Goal: Transaction & Acquisition: Purchase product/service

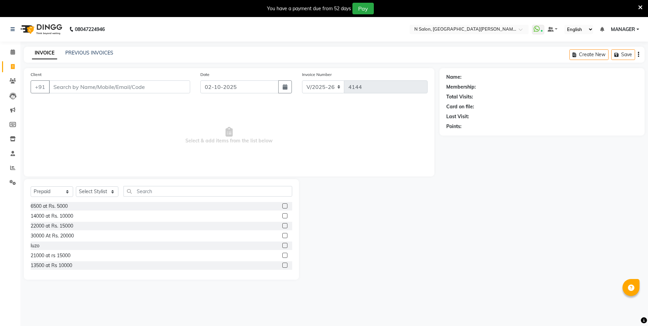
select select "3472"
select select "P"
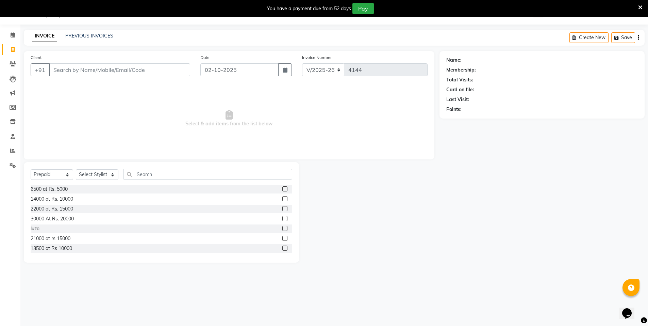
click at [63, 72] on input "Client" at bounding box center [119, 69] width 141 height 13
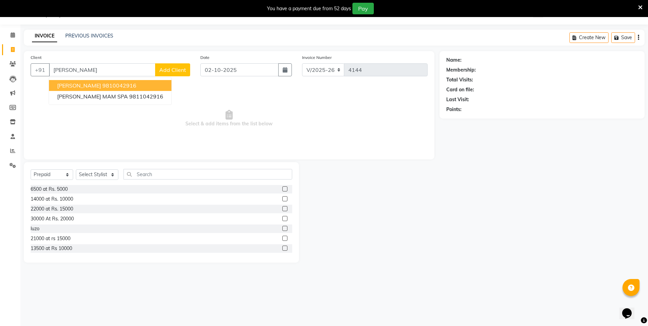
click at [95, 87] on span "[PERSON_NAME]" at bounding box center [79, 85] width 44 height 7
type input "9810042916"
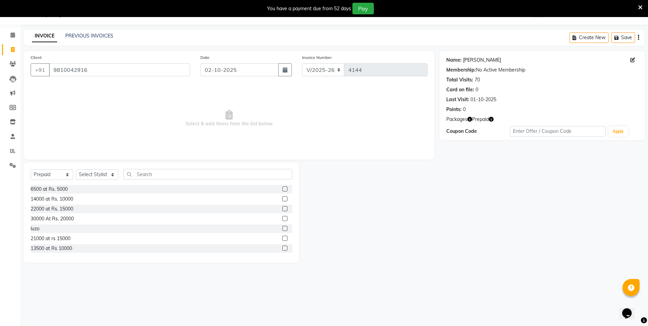
click at [483, 62] on link "[PERSON_NAME]" at bounding box center [482, 59] width 38 height 7
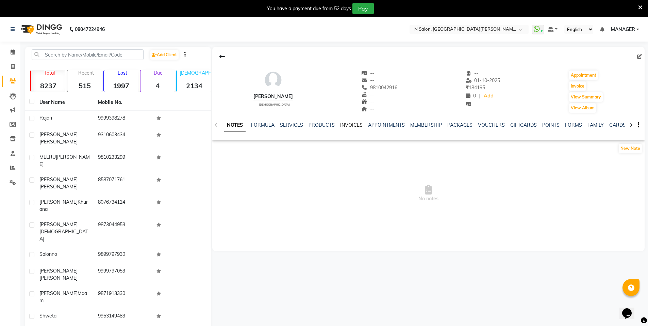
click at [352, 122] on link "INVOICES" at bounding box center [351, 125] width 22 height 6
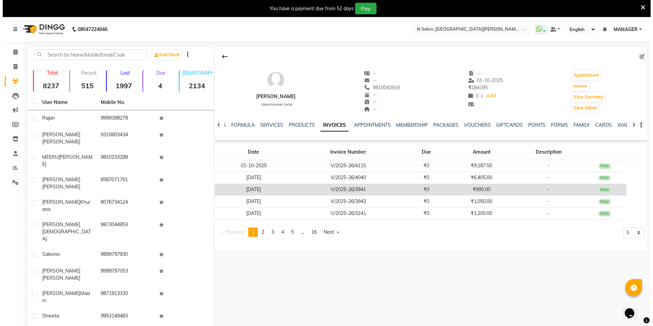
scroll to position [17, 0]
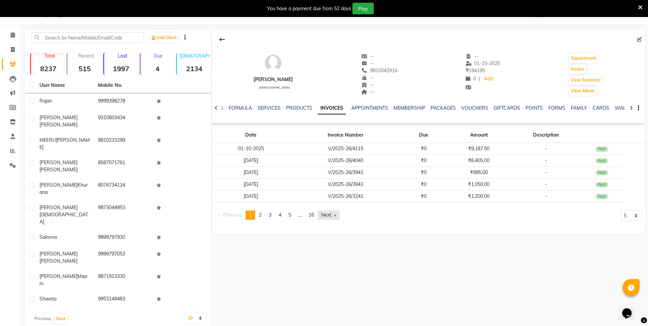
click at [333, 215] on link "Next page" at bounding box center [329, 214] width 22 height 9
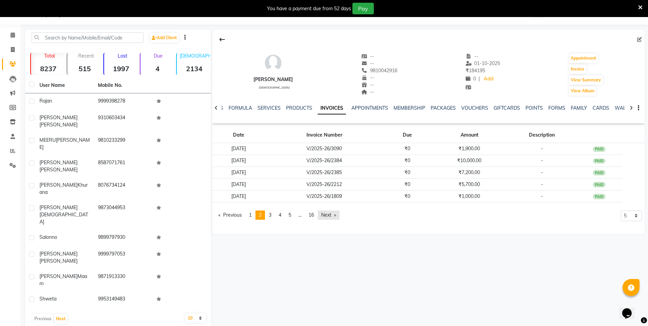
click at [328, 216] on link "Next page" at bounding box center [329, 214] width 22 height 9
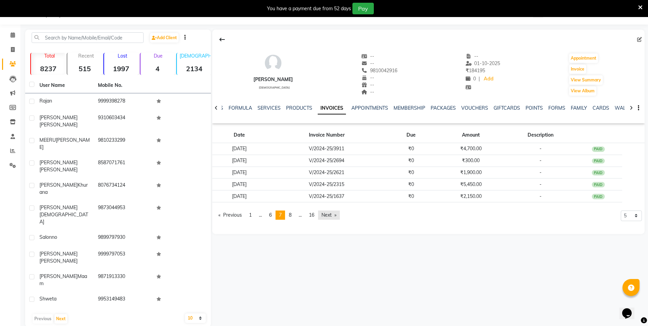
click at [328, 216] on link "Next page" at bounding box center [329, 214] width 22 height 9
click at [221, 215] on link "Previous page" at bounding box center [230, 214] width 30 height 9
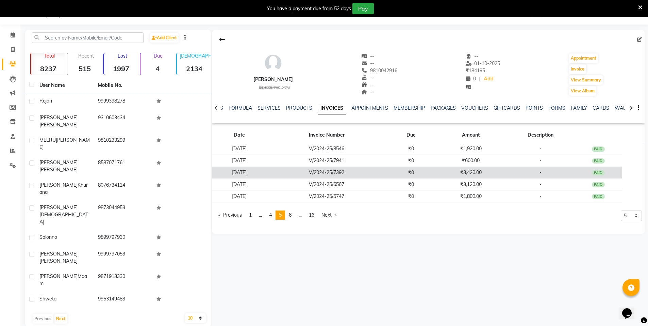
click at [248, 172] on td "[DATE]" at bounding box center [239, 172] width 54 height 12
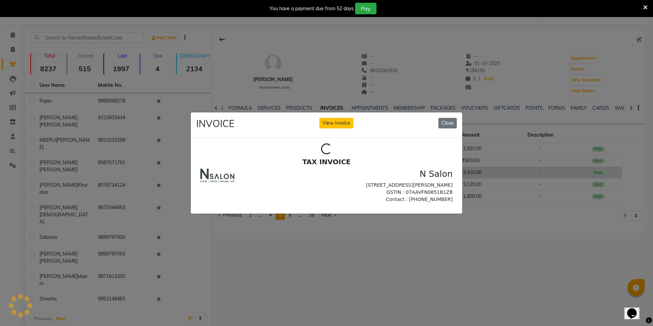
scroll to position [0, 0]
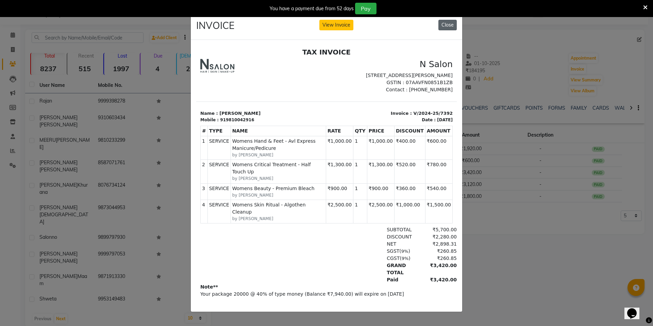
click at [445, 22] on button "Close" at bounding box center [448, 25] width 18 height 11
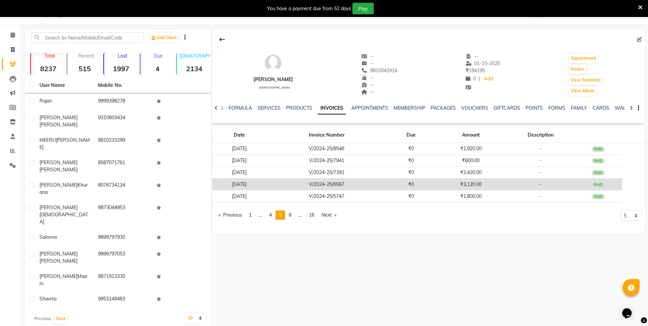
click at [258, 183] on td "[DATE]" at bounding box center [239, 184] width 54 height 12
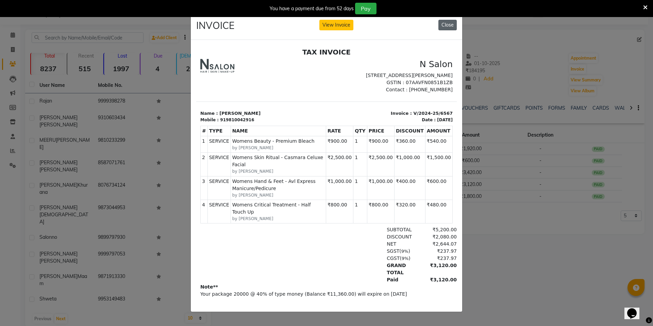
click at [448, 26] on button "Close" at bounding box center [448, 25] width 18 height 11
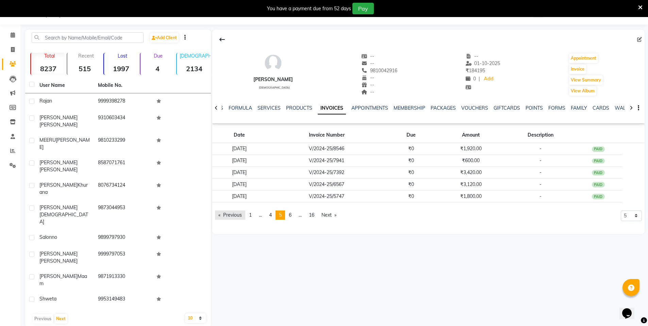
click at [220, 215] on link "Previous page" at bounding box center [230, 214] width 30 height 9
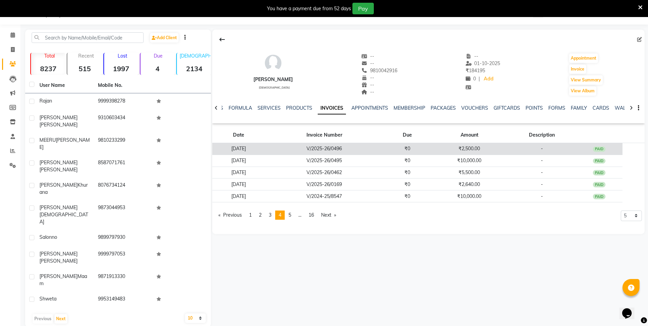
click at [250, 149] on td "[DATE]" at bounding box center [238, 149] width 52 height 12
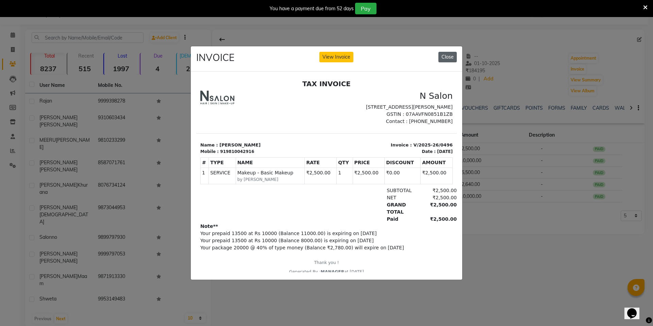
click at [449, 57] on button "Close" at bounding box center [448, 57] width 18 height 11
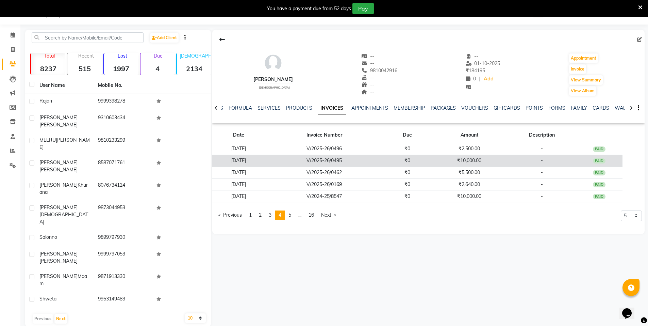
click at [252, 160] on td "[DATE]" at bounding box center [238, 160] width 52 height 12
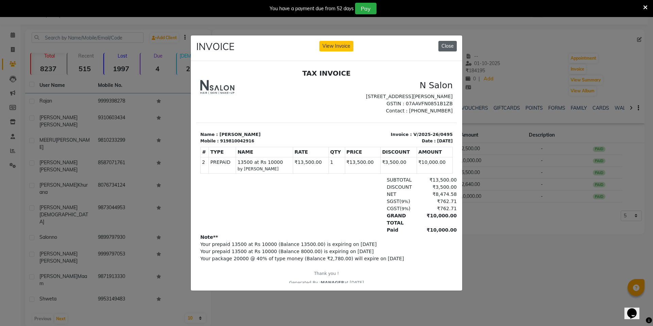
click at [442, 45] on button "Close" at bounding box center [448, 46] width 18 height 11
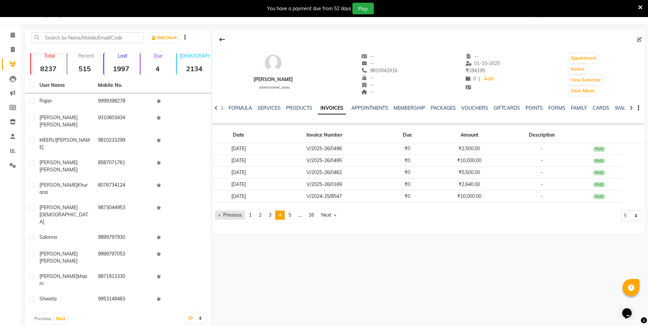
click at [222, 215] on link "Previous page" at bounding box center [230, 214] width 30 height 9
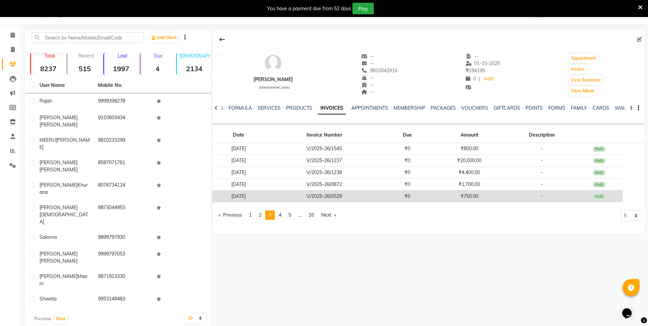
click at [248, 195] on td "[DATE]" at bounding box center [238, 196] width 52 height 12
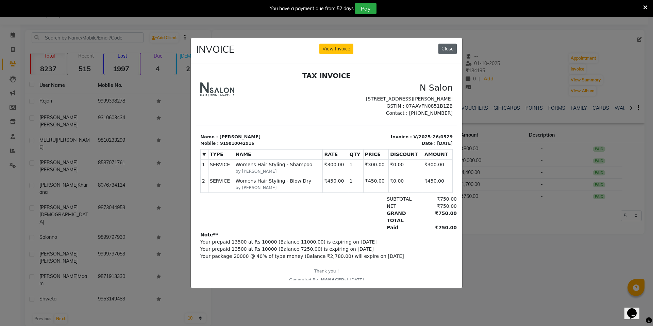
click at [452, 47] on button "Close" at bounding box center [448, 49] width 18 height 11
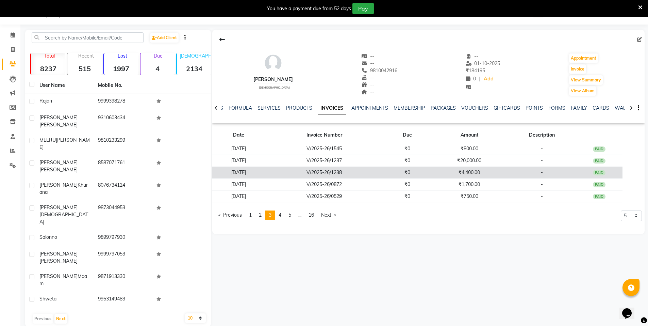
click at [249, 169] on td "[DATE]" at bounding box center [238, 172] width 52 height 12
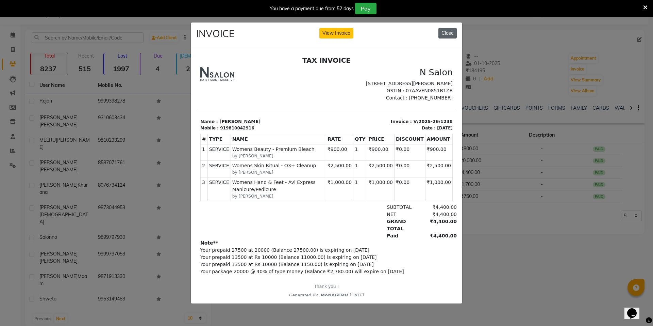
click at [445, 31] on button "Close" at bounding box center [448, 33] width 18 height 11
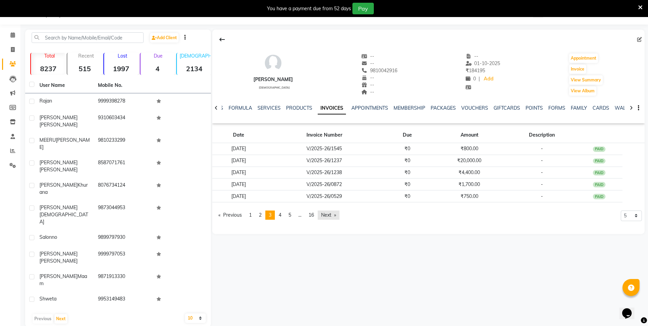
click at [335, 215] on link "Next page" at bounding box center [329, 214] width 22 height 9
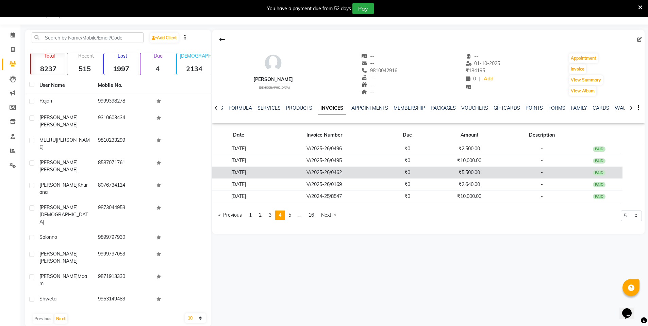
click at [258, 173] on td "[DATE]" at bounding box center [238, 172] width 52 height 12
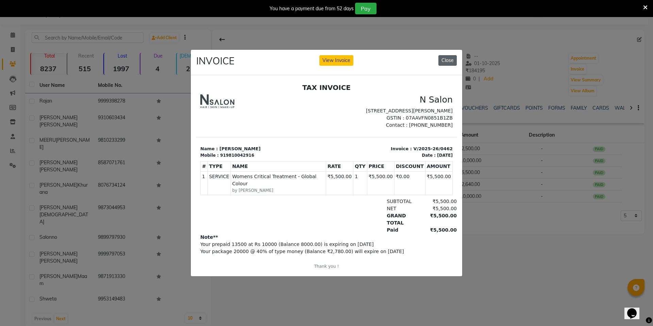
click at [452, 62] on button "Close" at bounding box center [448, 60] width 18 height 11
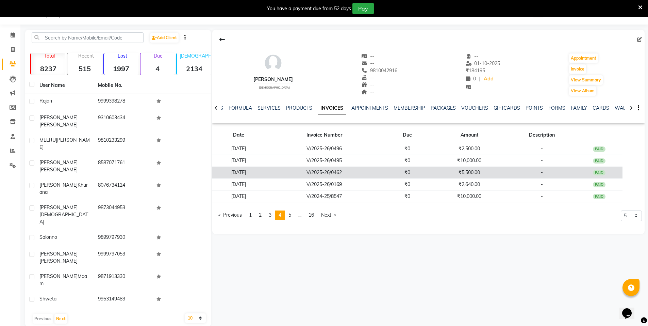
click at [256, 172] on td "[DATE]" at bounding box center [238, 172] width 52 height 12
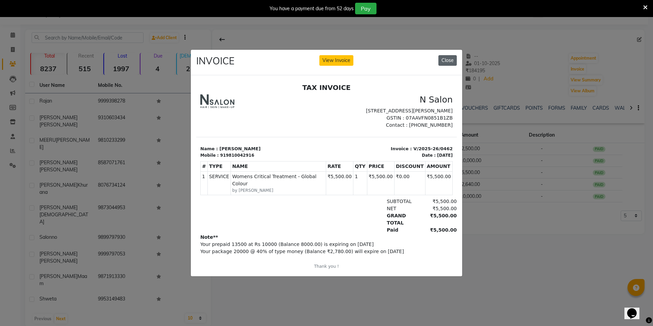
click at [450, 59] on button "Close" at bounding box center [448, 60] width 18 height 11
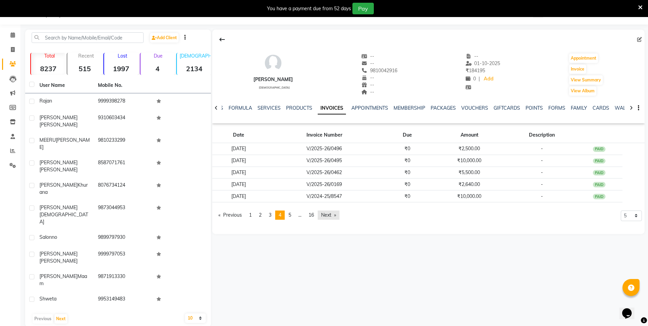
click at [333, 215] on link "Next page" at bounding box center [329, 214] width 22 height 9
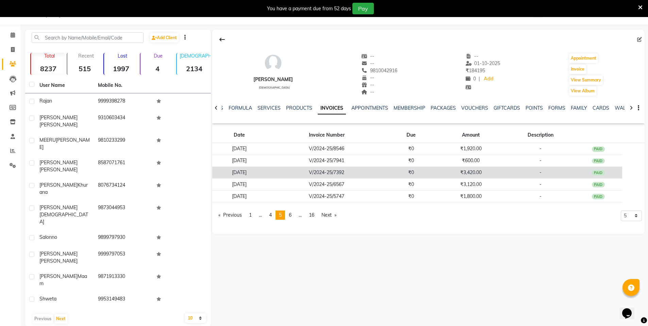
click at [249, 173] on td "[DATE]" at bounding box center [239, 172] width 54 height 12
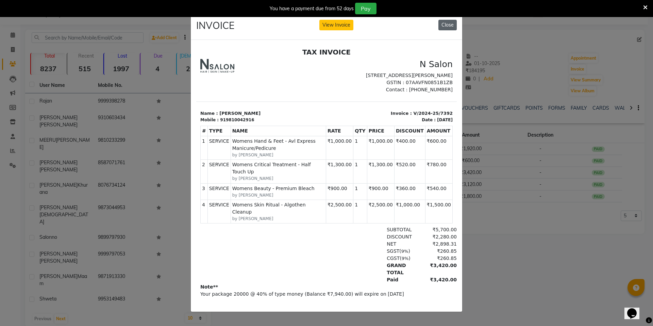
click at [455, 20] on button "Close" at bounding box center [448, 25] width 18 height 11
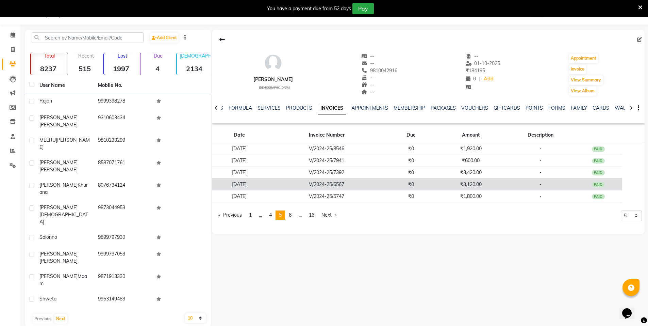
click at [259, 186] on td "[DATE]" at bounding box center [239, 184] width 54 height 12
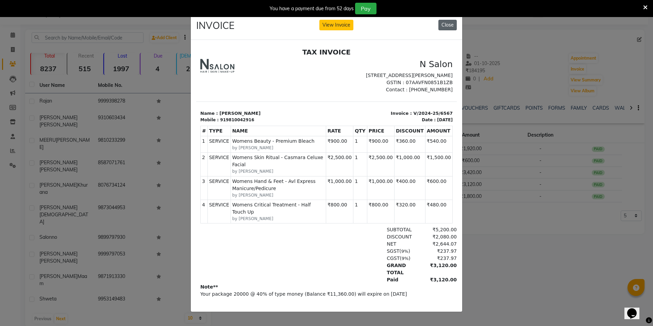
click at [448, 22] on button "Close" at bounding box center [448, 25] width 18 height 11
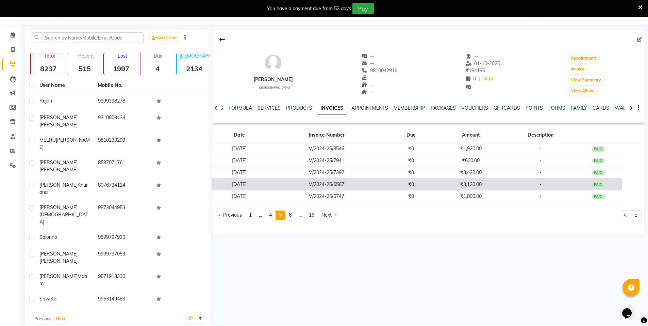
click at [245, 184] on td "[DATE]" at bounding box center [239, 184] width 54 height 12
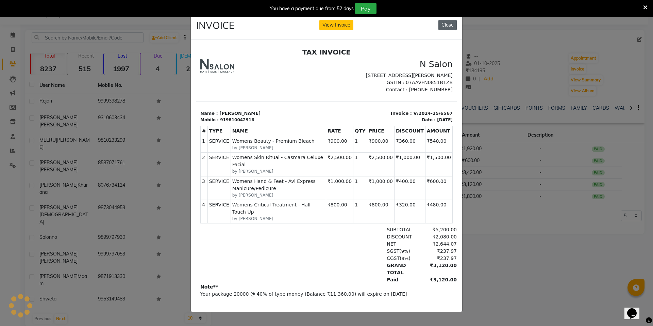
click at [450, 22] on button "Close" at bounding box center [448, 25] width 18 height 11
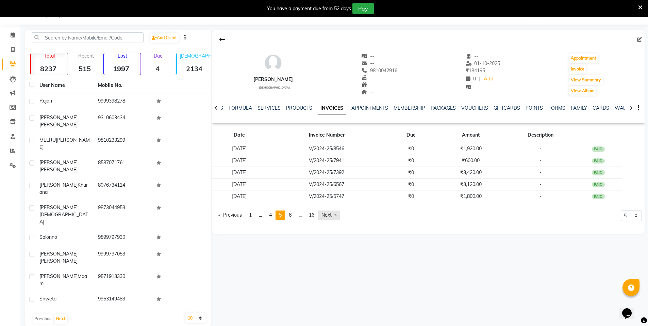
click at [328, 214] on link "Next page" at bounding box center [329, 214] width 22 height 9
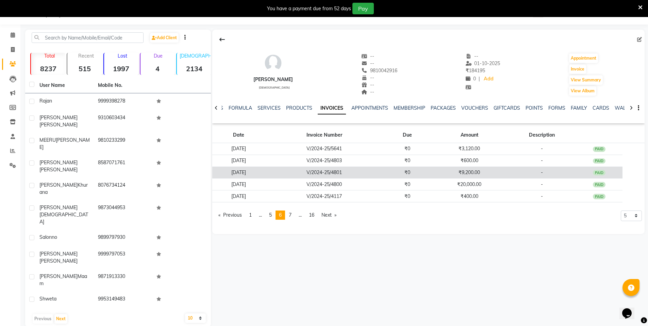
click at [253, 173] on td "[DATE]" at bounding box center [238, 172] width 52 height 12
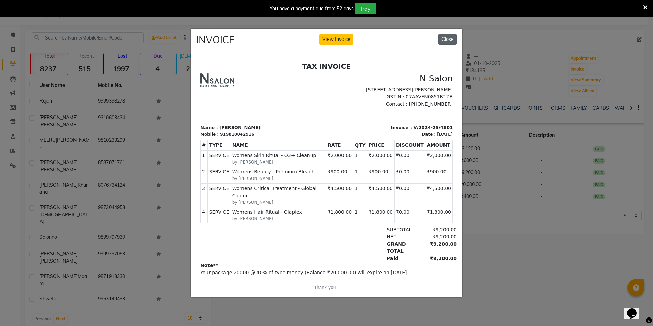
click at [450, 38] on button "Close" at bounding box center [448, 39] width 18 height 11
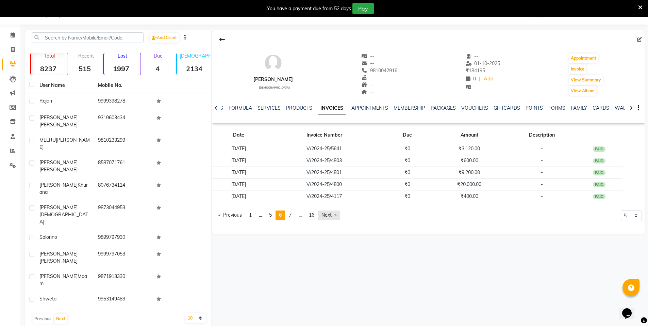
click at [331, 214] on link "Next page" at bounding box center [329, 214] width 22 height 9
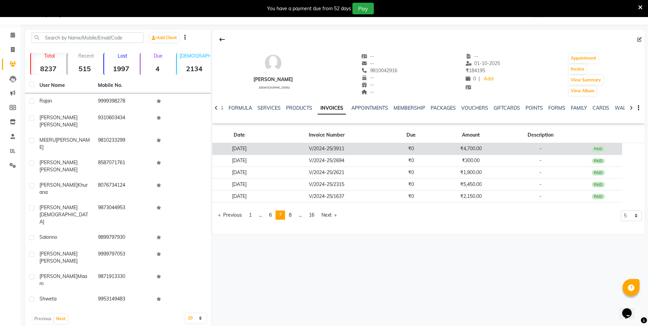
click at [253, 148] on td "[DATE]" at bounding box center [239, 149] width 54 height 12
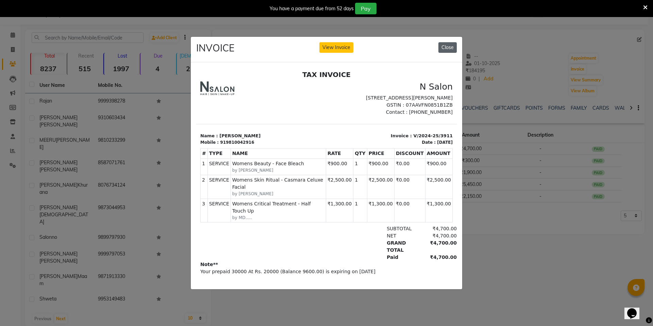
click at [445, 45] on button "Close" at bounding box center [448, 47] width 18 height 11
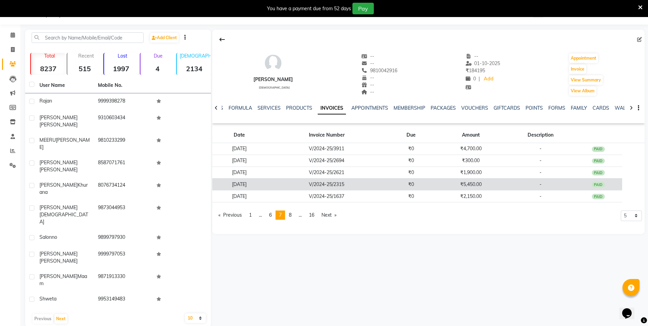
click at [246, 182] on td "[DATE]" at bounding box center [239, 184] width 54 height 12
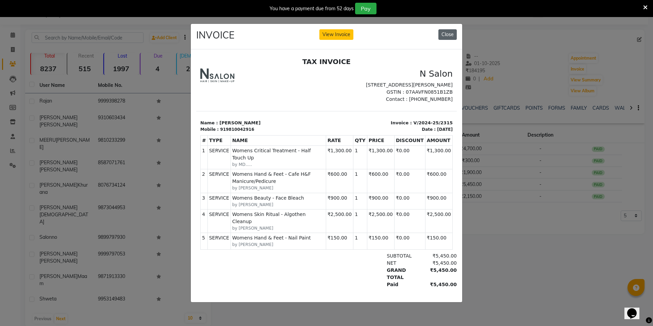
click at [447, 32] on button "Close" at bounding box center [448, 34] width 18 height 11
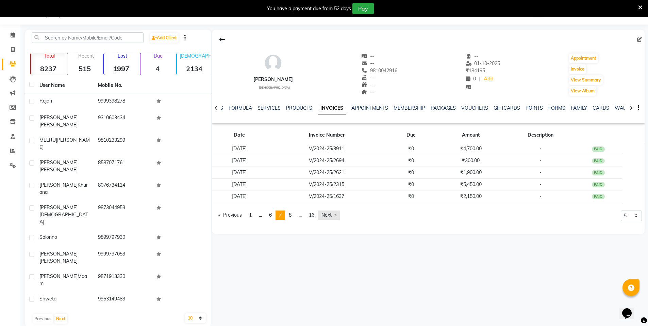
click at [333, 213] on link "Next page" at bounding box center [329, 214] width 22 height 9
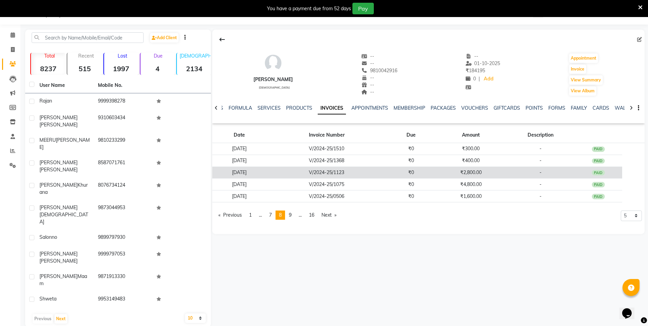
click at [259, 170] on td "[DATE]" at bounding box center [239, 172] width 54 height 12
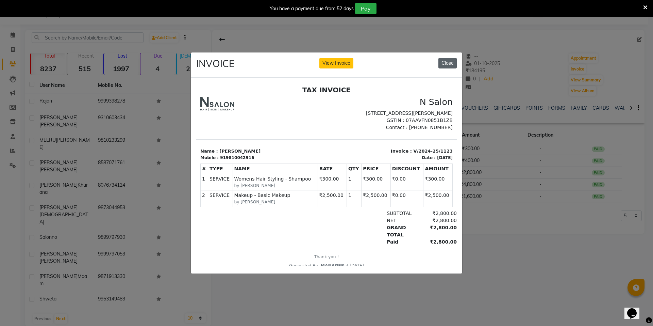
click at [449, 61] on button "Close" at bounding box center [448, 63] width 18 height 11
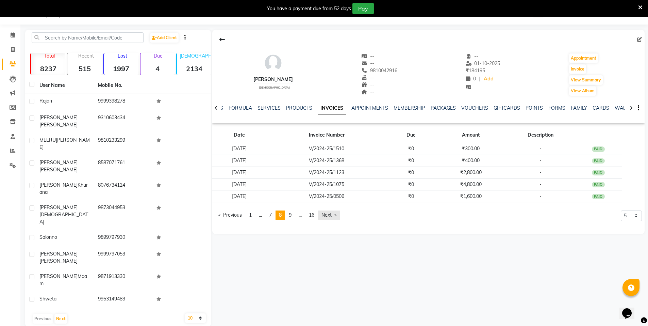
click at [331, 214] on link "Next page" at bounding box center [329, 214] width 22 height 9
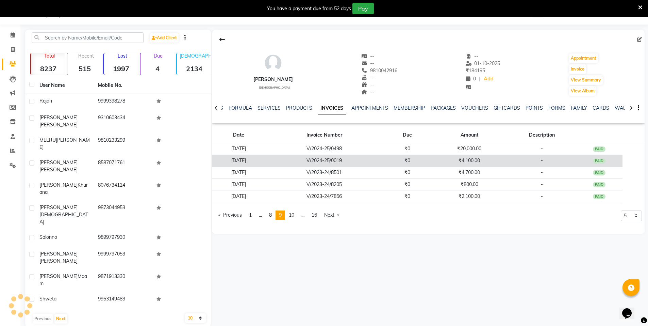
click at [258, 162] on td "[DATE]" at bounding box center [238, 160] width 52 height 12
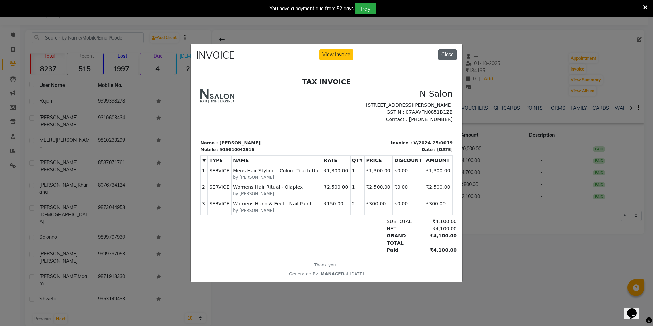
click at [449, 49] on button "Close" at bounding box center [448, 54] width 18 height 11
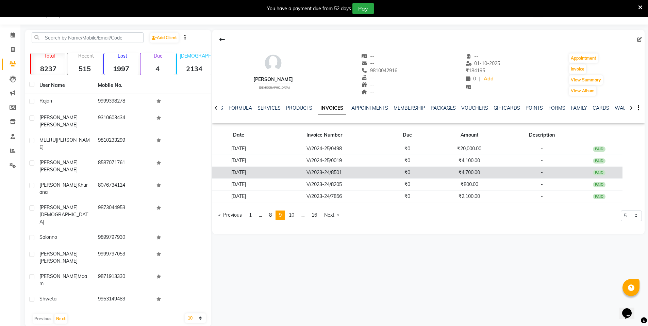
click at [255, 172] on td "[DATE]" at bounding box center [238, 172] width 52 height 12
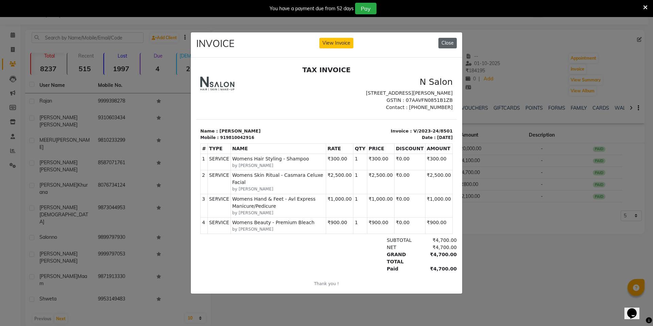
drag, startPoint x: 451, startPoint y: 42, endPoint x: 252, endPoint y: 26, distance: 199.0
click at [451, 42] on button "Close" at bounding box center [448, 43] width 18 height 11
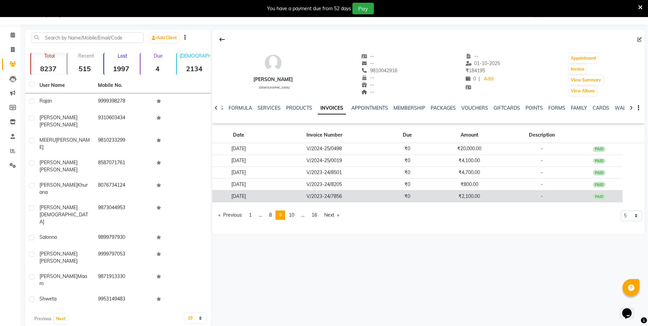
click at [264, 199] on td "[DATE]" at bounding box center [238, 196] width 52 height 12
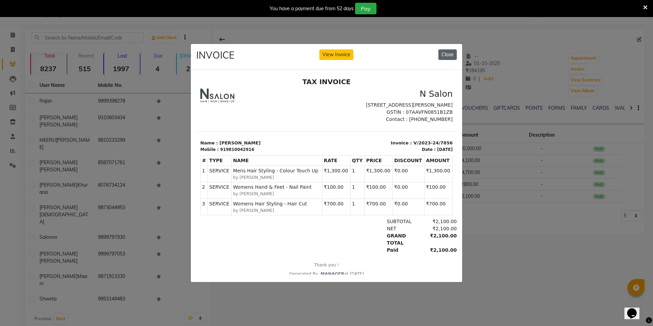
click at [445, 53] on button "Close" at bounding box center [448, 54] width 18 height 11
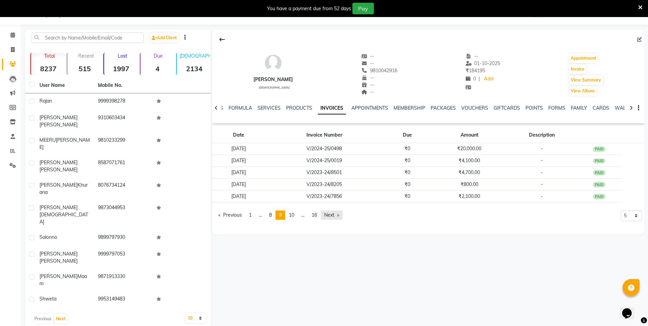
click at [335, 215] on link "Next page" at bounding box center [332, 214] width 22 height 9
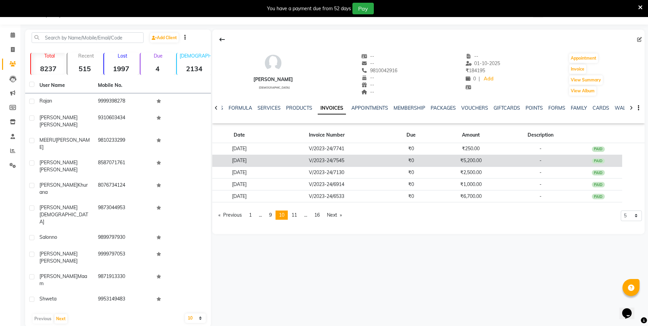
click at [246, 160] on td "[DATE]" at bounding box center [239, 160] width 54 height 12
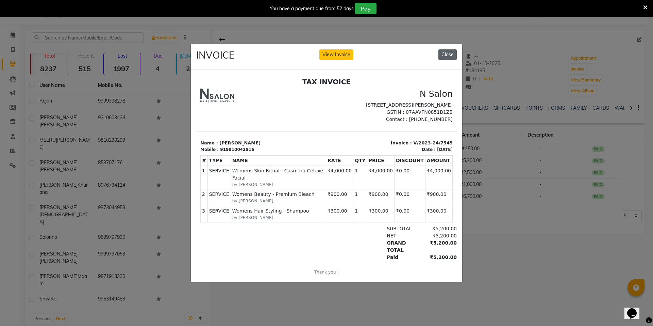
click at [452, 52] on button "Close" at bounding box center [448, 54] width 18 height 11
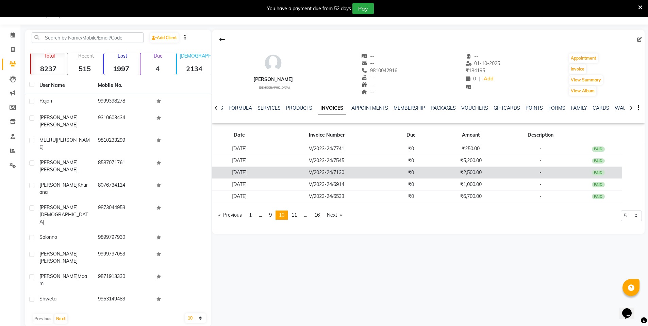
click at [247, 172] on td "[DATE]" at bounding box center [239, 172] width 54 height 12
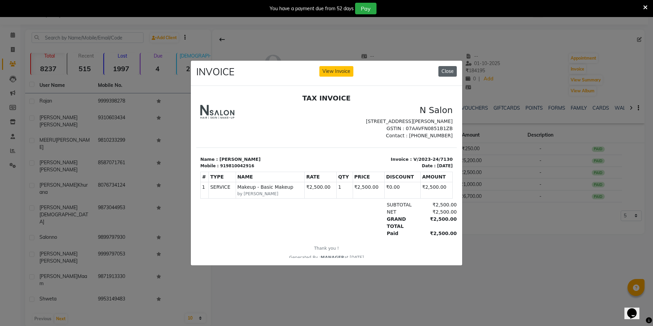
click at [450, 70] on button "Close" at bounding box center [448, 71] width 18 height 11
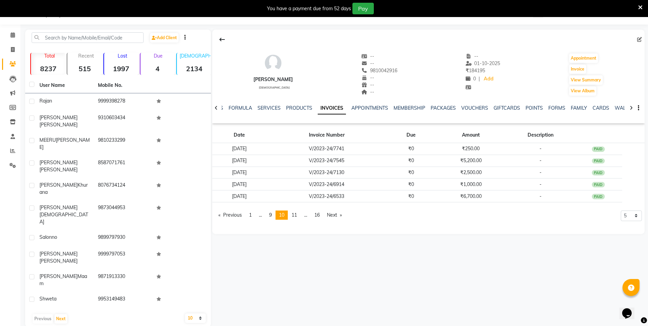
click at [640, 9] on icon at bounding box center [640, 7] width 4 height 6
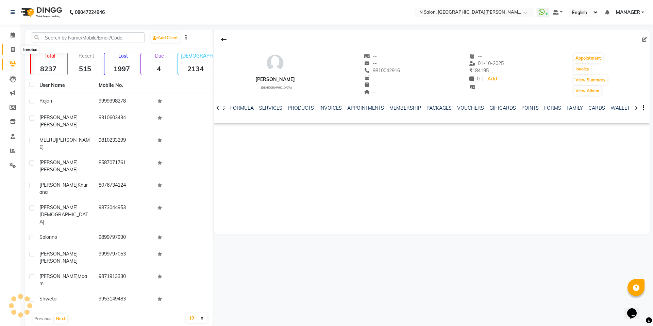
click at [11, 48] on icon at bounding box center [13, 49] width 4 height 5
select select "service"
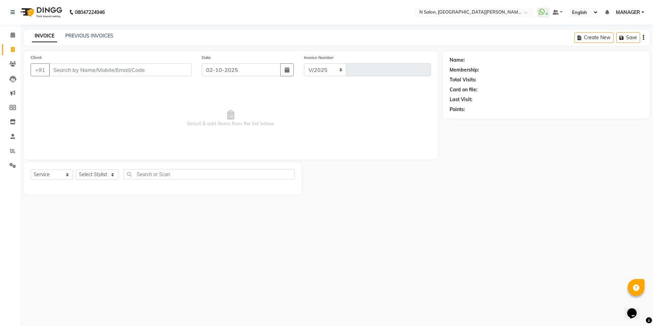
select select "3472"
type input "4144"
click at [68, 68] on input "Client" at bounding box center [120, 69] width 143 height 13
select select "P"
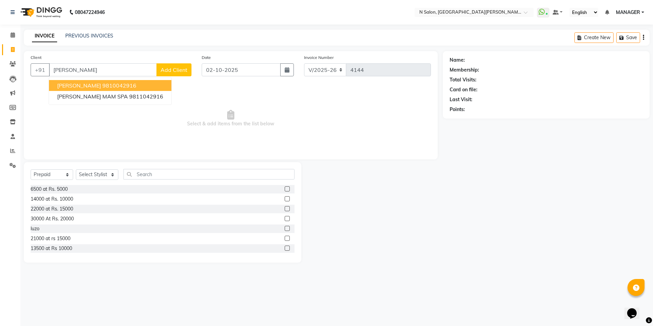
click at [91, 86] on span "[PERSON_NAME]" at bounding box center [79, 85] width 44 height 7
type input "9810042916"
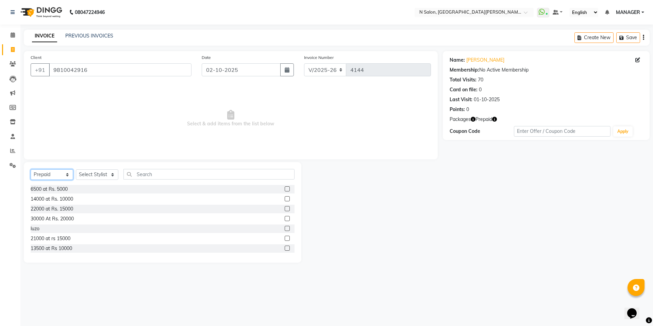
click at [38, 174] on select "Select Service Product Membership Package Voucher Prepaid Gift Card" at bounding box center [52, 174] width 43 height 11
select select "service"
click at [31, 169] on select "Select Service Product Membership Package Voucher Prepaid Gift Card" at bounding box center [52, 174] width 43 height 11
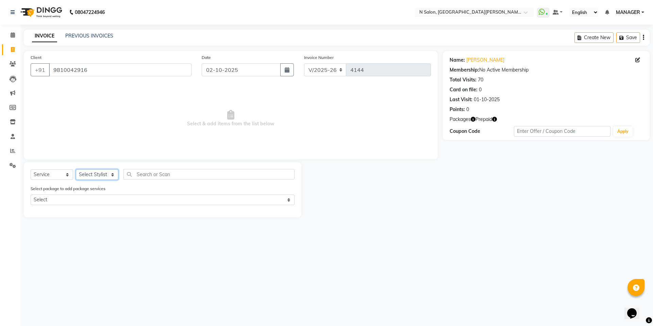
click at [86, 174] on select "Select Stylist [PERSON_NAME] [PERSON_NAME] MANAGER MD..... [PERSON_NAME] [PERSO…" at bounding box center [97, 174] width 43 height 11
select select "15674"
click at [76, 169] on select "Select Stylist [PERSON_NAME] [PERSON_NAME] MANAGER MD..... [PERSON_NAME] [PERSO…" at bounding box center [97, 174] width 43 height 11
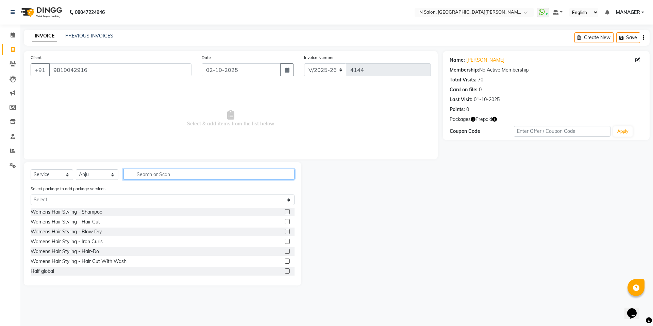
click at [142, 176] on input "text" at bounding box center [208, 174] width 171 height 11
type input "make"
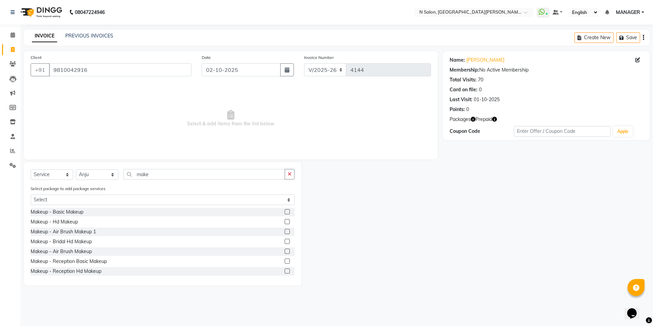
click at [285, 213] on label at bounding box center [287, 211] width 5 height 5
click at [285, 213] on input "checkbox" at bounding box center [287, 212] width 4 height 4
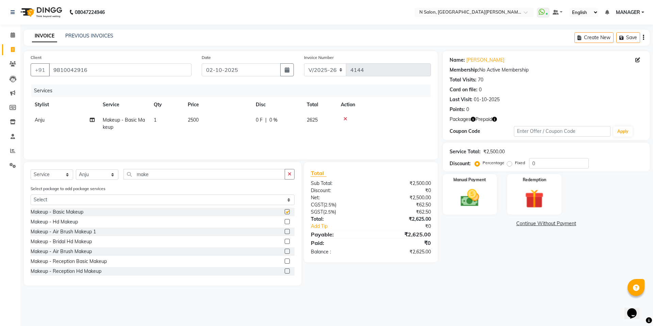
checkbox input "false"
click at [285, 221] on label at bounding box center [287, 221] width 5 height 5
click at [285, 221] on input "checkbox" at bounding box center [287, 221] width 4 height 4
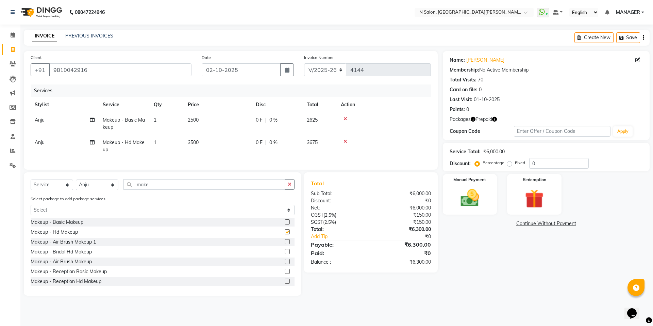
checkbox input "false"
click at [203, 143] on td "3500" at bounding box center [218, 146] width 68 height 22
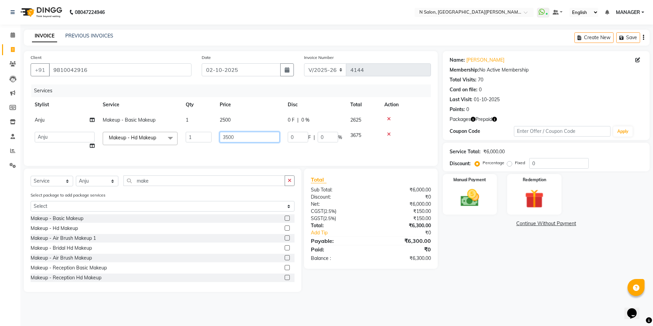
click at [238, 138] on input "3500" at bounding box center [250, 137] width 60 height 11
type input "3"
type input "3350"
click at [185, 186] on input "make" at bounding box center [204, 180] width 162 height 11
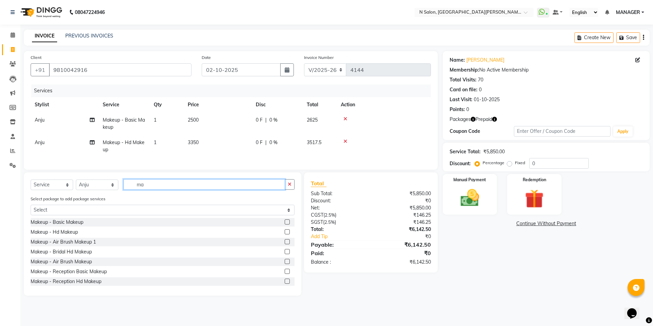
type input "m"
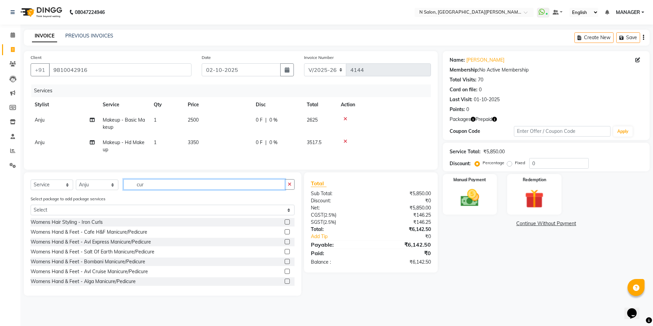
type input "cur"
click at [285, 224] on label at bounding box center [287, 221] width 5 height 5
click at [285, 224] on input "checkbox" at bounding box center [287, 222] width 4 height 4
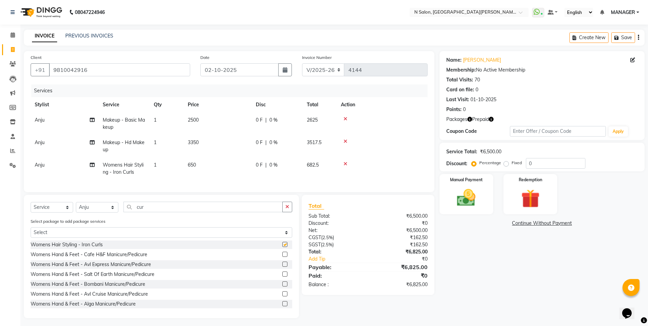
checkbox input "false"
click at [40, 167] on span "Anju" at bounding box center [40, 165] width 10 height 6
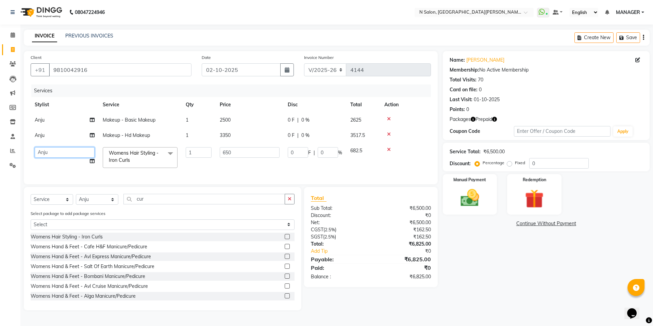
click at [68, 156] on select "[PERSON_NAME] [PERSON_NAME] MANAGER MD..... [PERSON_NAME] [PERSON_NAME] [PERSON…" at bounding box center [65, 152] width 60 height 11
select select "72439"
click at [224, 168] on td "650" at bounding box center [250, 157] width 68 height 29
click at [370, 148] on td "682.5" at bounding box center [363, 157] width 34 height 29
click at [369, 153] on td "682.5" at bounding box center [363, 157] width 34 height 29
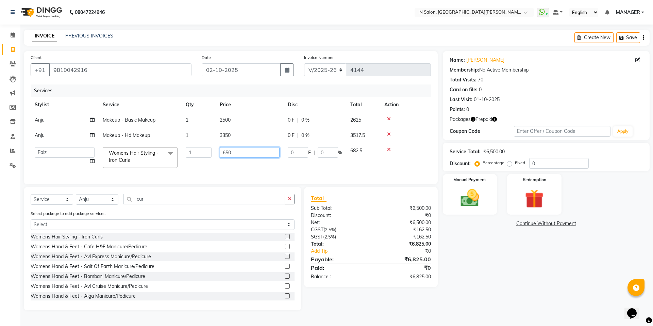
click at [238, 155] on input "650" at bounding box center [250, 152] width 60 height 11
type input "6"
type input "617"
click at [243, 169] on td "617" at bounding box center [250, 157] width 68 height 29
select select "72439"
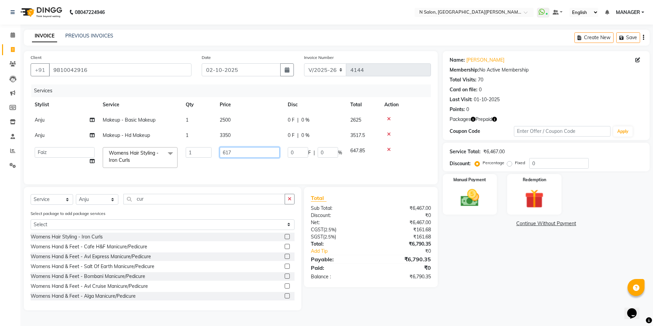
click at [238, 155] on input "617" at bounding box center [250, 152] width 60 height 11
type input "620"
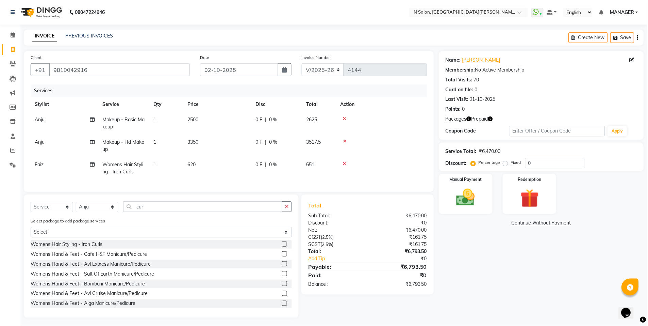
click at [249, 170] on td "620" at bounding box center [218, 168] width 68 height 22
select select "72439"
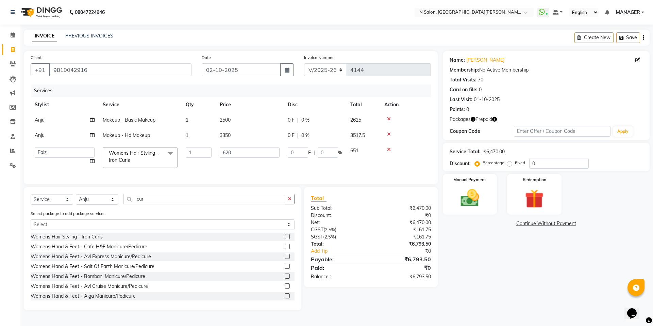
click at [237, 136] on td "3350" at bounding box center [250, 135] width 68 height 15
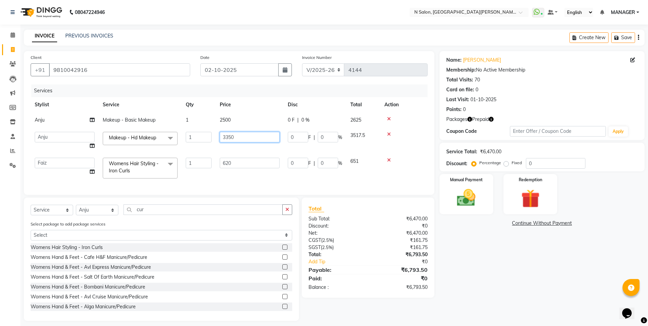
click at [237, 136] on input "3350" at bounding box center [250, 137] width 60 height 11
type input "3"
type input "3182"
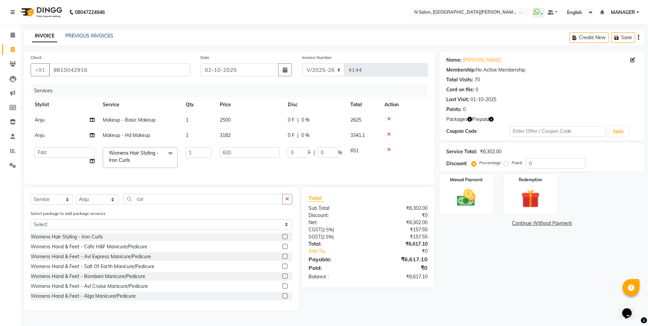
click at [263, 177] on div "Services Stylist Service Qty Price Disc Total Action Anju Makeup - Basic Makeup…" at bounding box center [229, 130] width 397 height 93
click at [239, 135] on td "3182" at bounding box center [250, 135] width 68 height 15
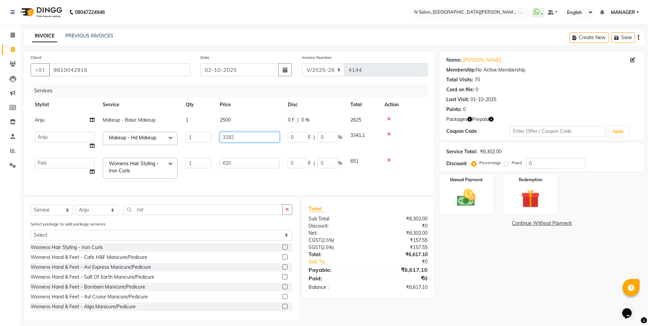
click at [242, 137] on input "3182" at bounding box center [250, 137] width 60 height 11
type input "3185"
click at [351, 179] on div "Services Stylist Service Qty Price Disc Total Action Anju Makeup - Basic Makeup…" at bounding box center [229, 135] width 397 height 103
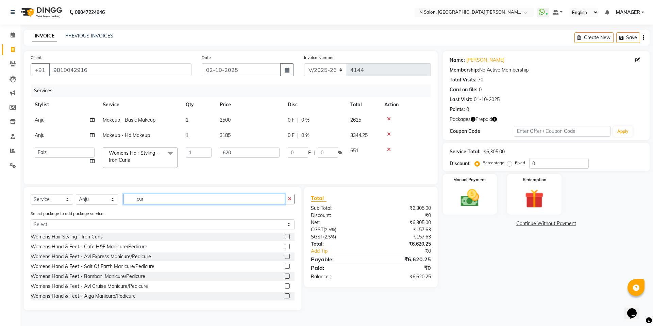
click at [155, 204] on input "cur" at bounding box center [204, 199] width 162 height 11
click at [285, 239] on label at bounding box center [287, 236] width 5 height 5
click at [285, 239] on input "checkbox" at bounding box center [287, 236] width 4 height 4
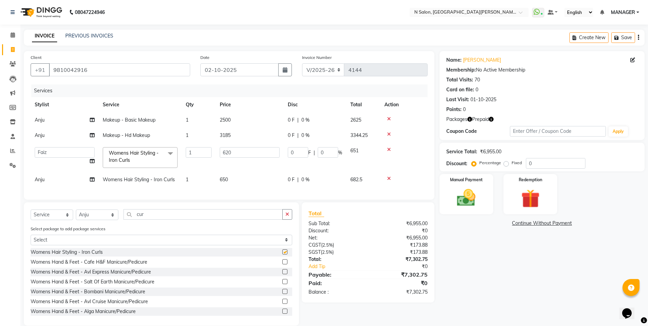
checkbox input "false"
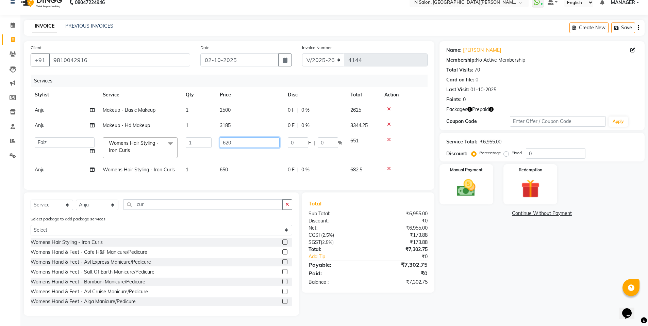
click at [238, 137] on input "620" at bounding box center [250, 142] width 60 height 11
type input "6"
type input "650"
click at [234, 118] on tbody "Anju Makeup - Basic Makeup 1 2500 0 F | 0 % 2625 Anju Makeup - Hd Makeup 1 3185…" at bounding box center [229, 139] width 397 height 75
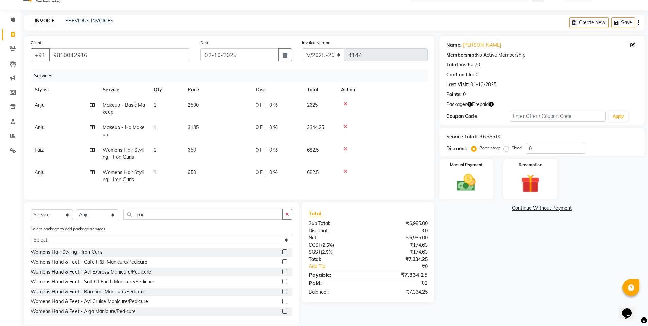
click at [203, 130] on td "3185" at bounding box center [218, 131] width 68 height 22
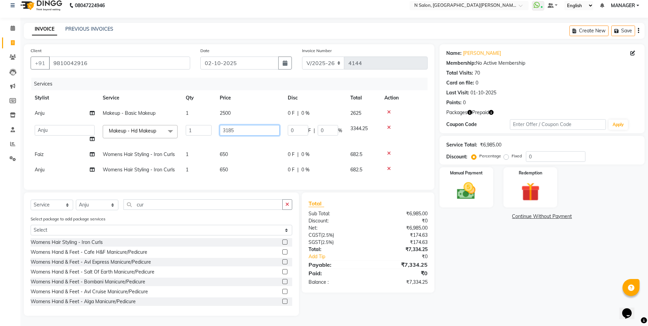
click at [240, 126] on input "3185" at bounding box center [250, 130] width 60 height 11
type input "3350"
click at [247, 168] on td "650" at bounding box center [250, 169] width 68 height 15
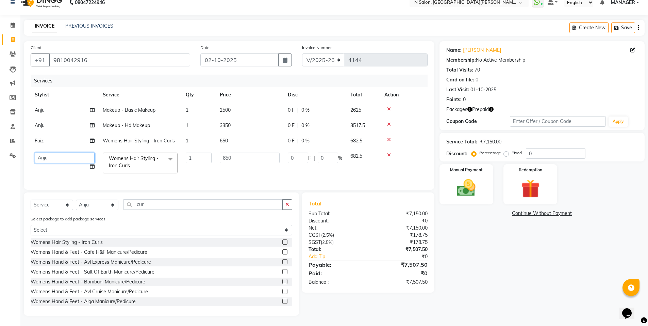
click at [52, 158] on select "[PERSON_NAME] [PERSON_NAME] MANAGER MD..... [PERSON_NAME] [PERSON_NAME] [PERSON…" at bounding box center [65, 157] width 60 height 11
select select "72439"
click at [159, 203] on input "cur" at bounding box center [202, 204] width 159 height 11
click at [100, 207] on select "Select Stylist [PERSON_NAME] [PERSON_NAME] MANAGER MD..... [PERSON_NAME] [PERSO…" at bounding box center [97, 204] width 43 height 11
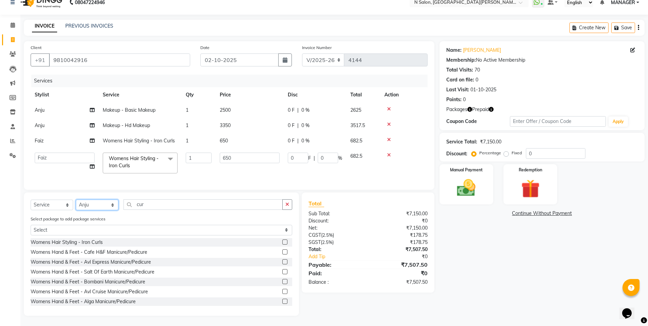
select select "72439"
click at [76, 199] on select "Select Stylist [PERSON_NAME] [PERSON_NAME] MANAGER MD..... [PERSON_NAME] [PERSO…" at bounding box center [97, 204] width 43 height 11
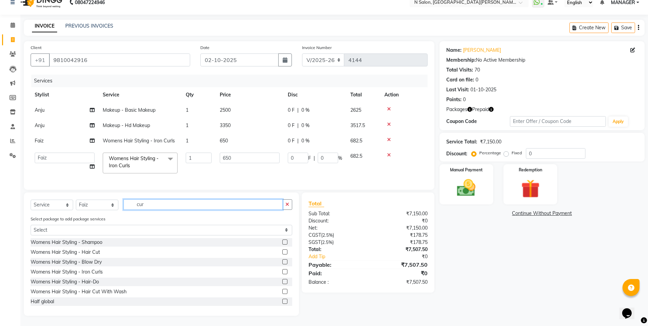
click at [158, 203] on input "cur" at bounding box center [202, 204] width 159 height 11
type input "c"
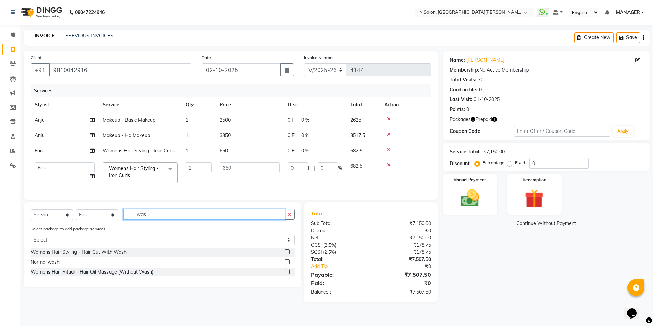
type input "was"
click at [287, 264] on label at bounding box center [287, 261] width 5 height 5
click at [287, 264] on input "checkbox" at bounding box center [287, 262] width 4 height 4
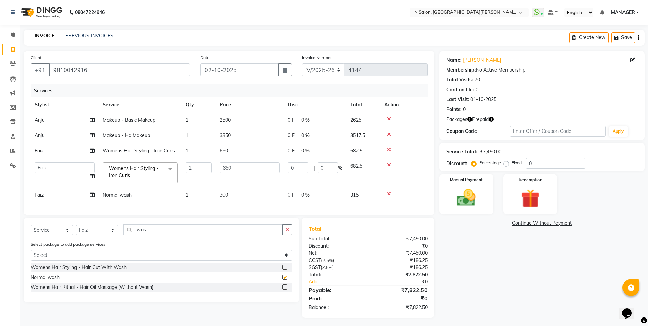
checkbox input "false"
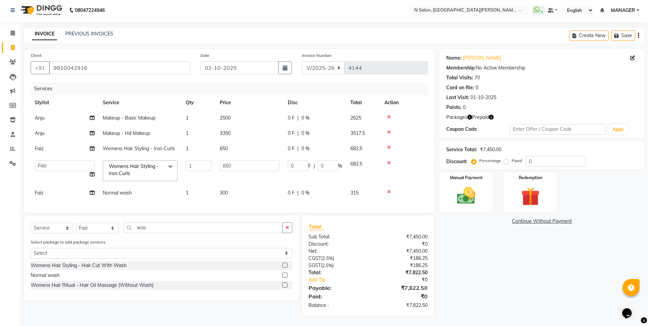
scroll to position [7, 0]
click at [524, 184] on img at bounding box center [530, 196] width 31 height 24
click at [497, 218] on span "Prepaid 2" at bounding box center [500, 222] width 22 height 8
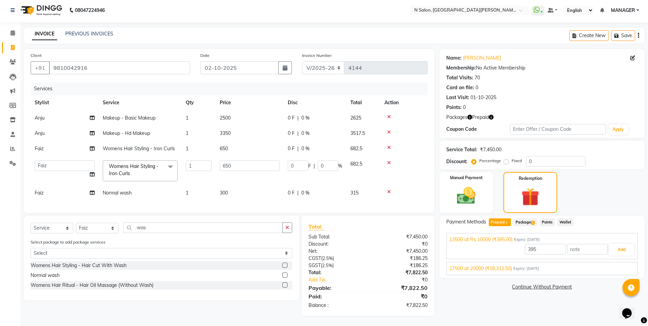
click at [504, 265] on span "27500 at 20000 (₹18,312.50)" at bounding box center [480, 268] width 63 height 7
click at [621, 263] on button "Add" at bounding box center [621, 266] width 25 height 12
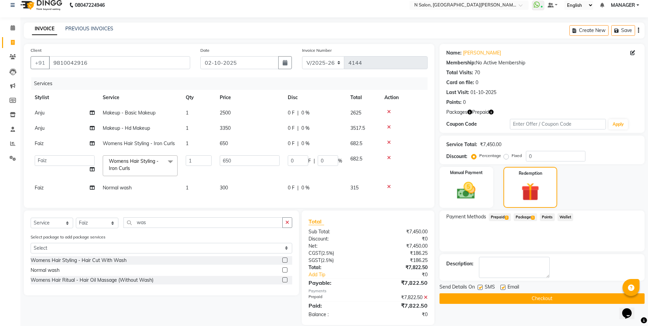
click at [549, 299] on button "Checkout" at bounding box center [542, 298] width 205 height 11
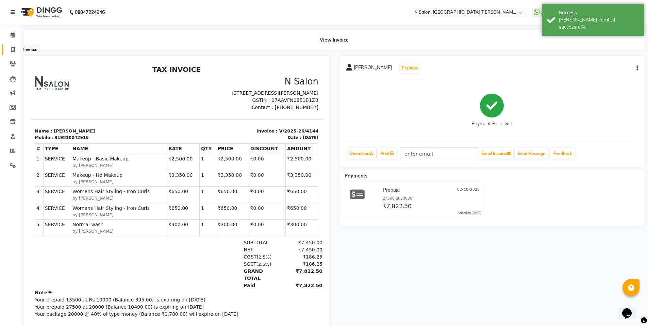
click at [12, 50] on icon at bounding box center [13, 49] width 4 height 5
select select "service"
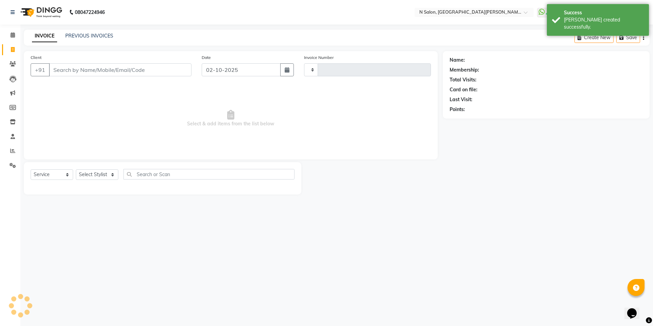
type input "4145"
select select "3472"
select select "P"
